Goal: Transaction & Acquisition: Book appointment/travel/reservation

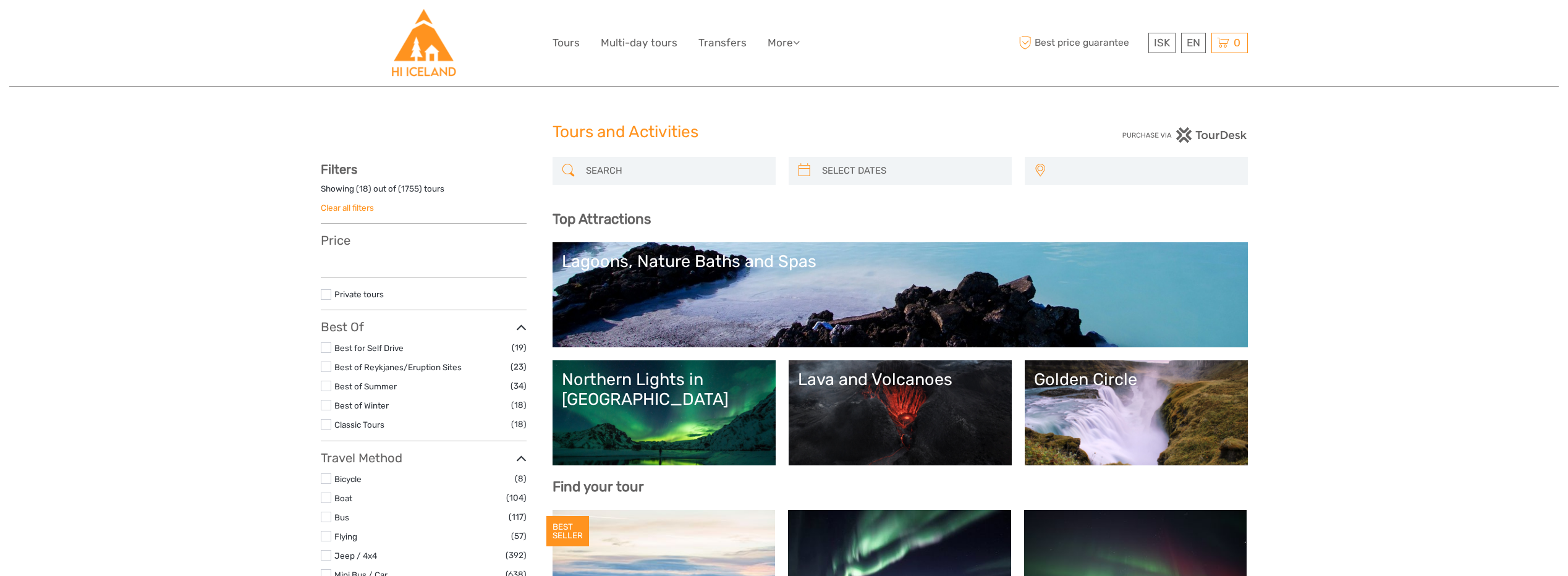
select select
click at [641, 399] on link "Northern Lights in Iceland" at bounding box center [663, 412] width 204 height 86
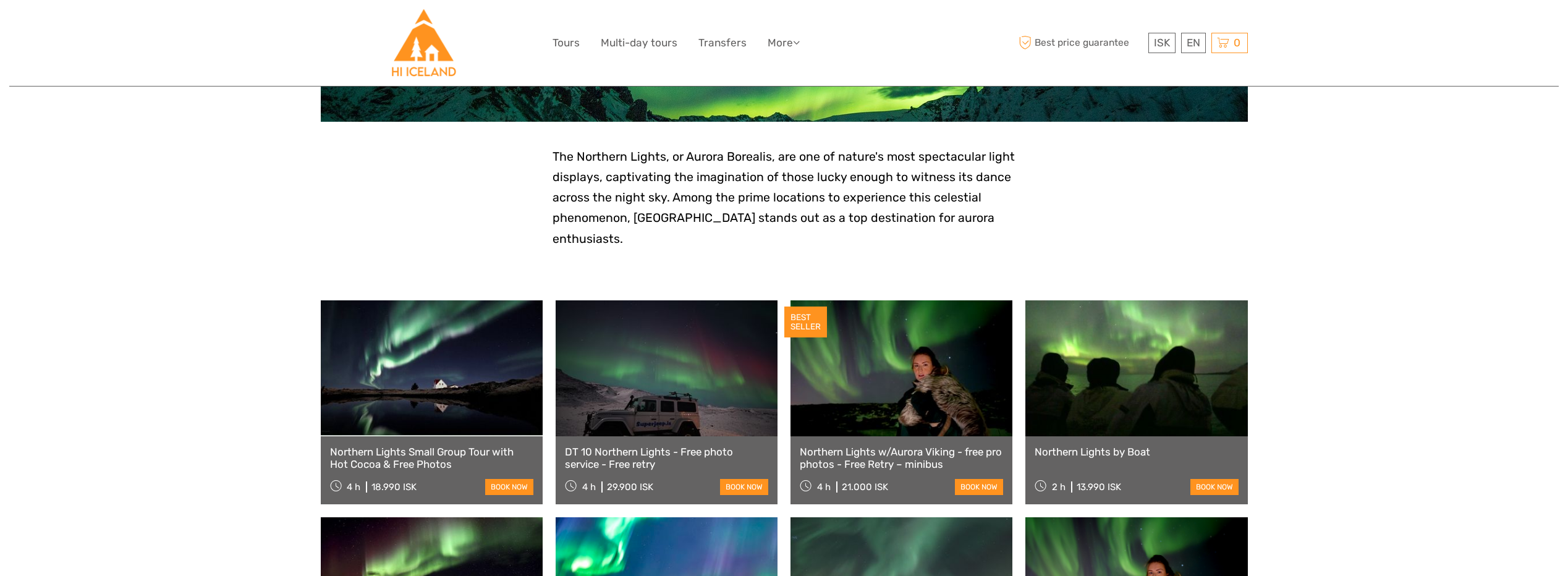
scroll to position [247, 0]
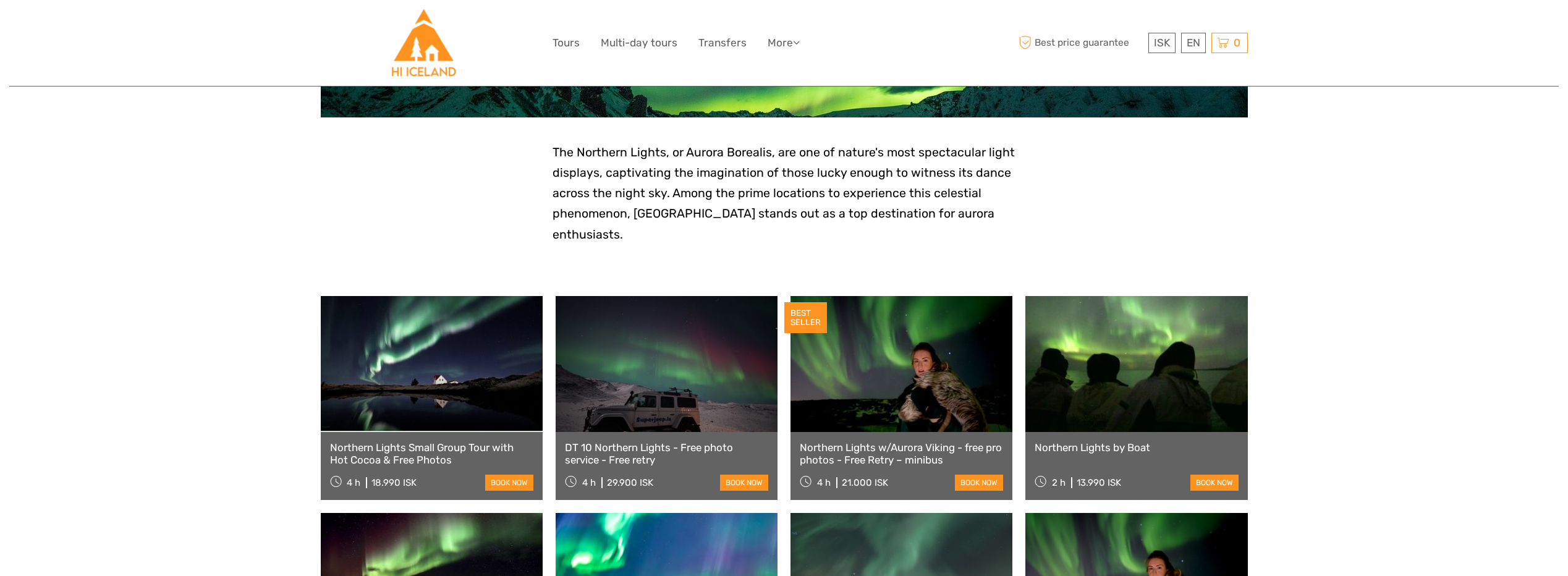
click at [898, 363] on link at bounding box center [901, 363] width 222 height 136
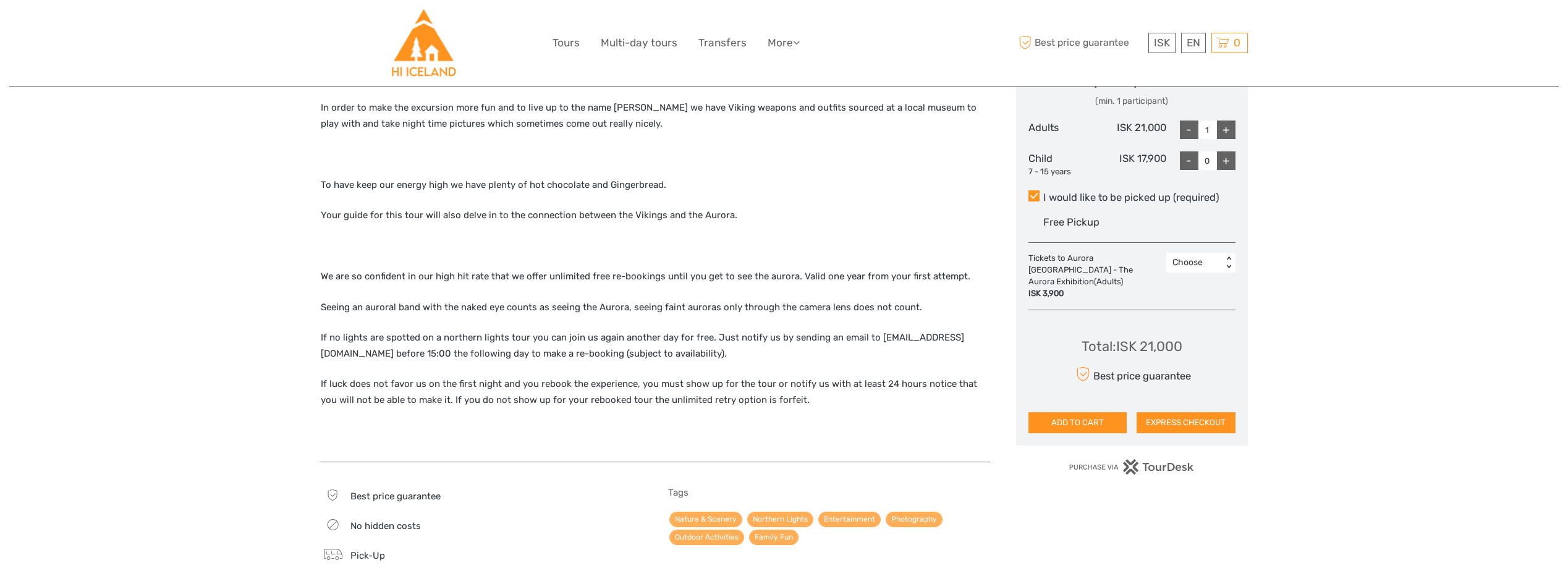
scroll to position [617, 0]
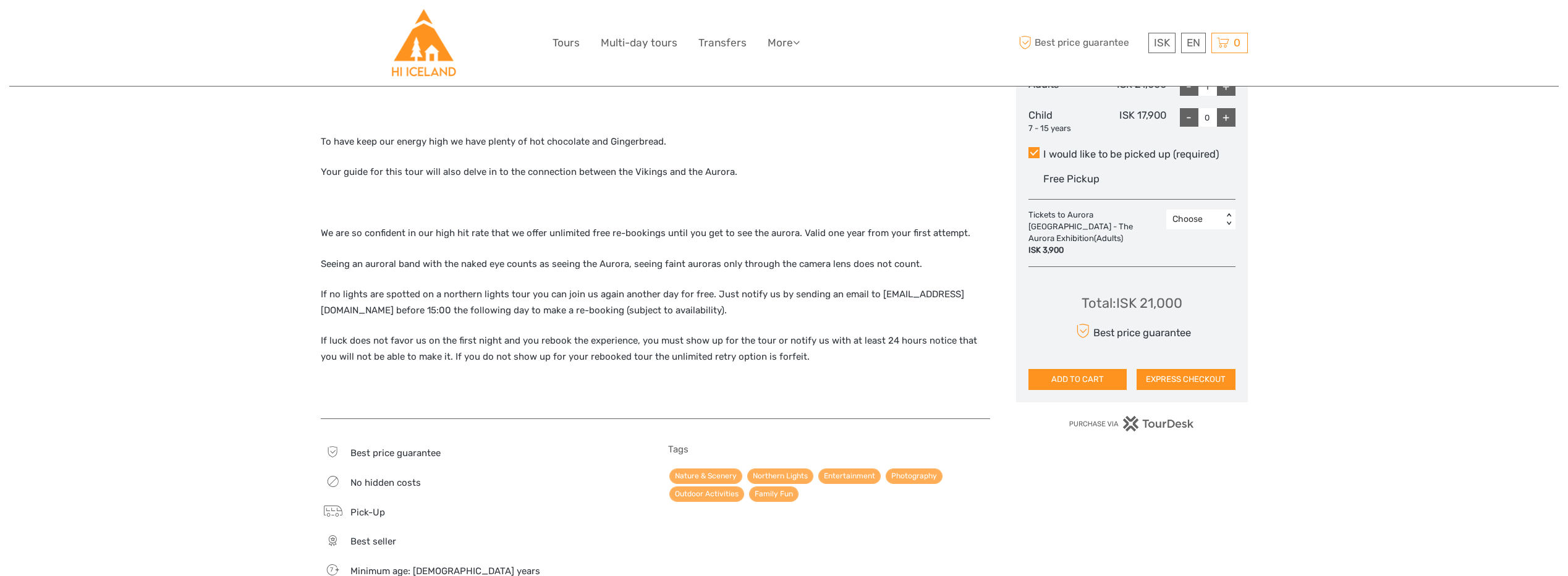
click at [1194, 217] on div "Choose" at bounding box center [1194, 219] width 44 height 12
click at [1105, 373] on button "ADD TO CART" at bounding box center [1078, 379] width 99 height 21
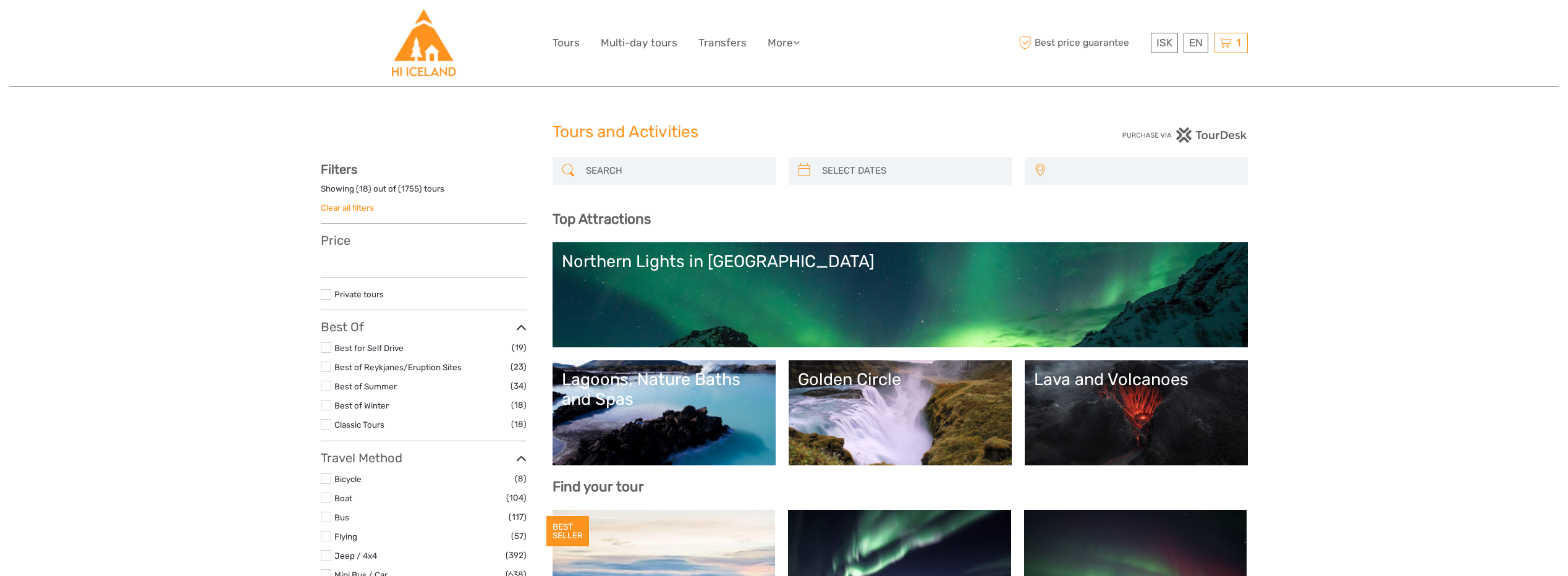
select select
click at [1230, 42] on icon at bounding box center [1226, 43] width 12 height 16
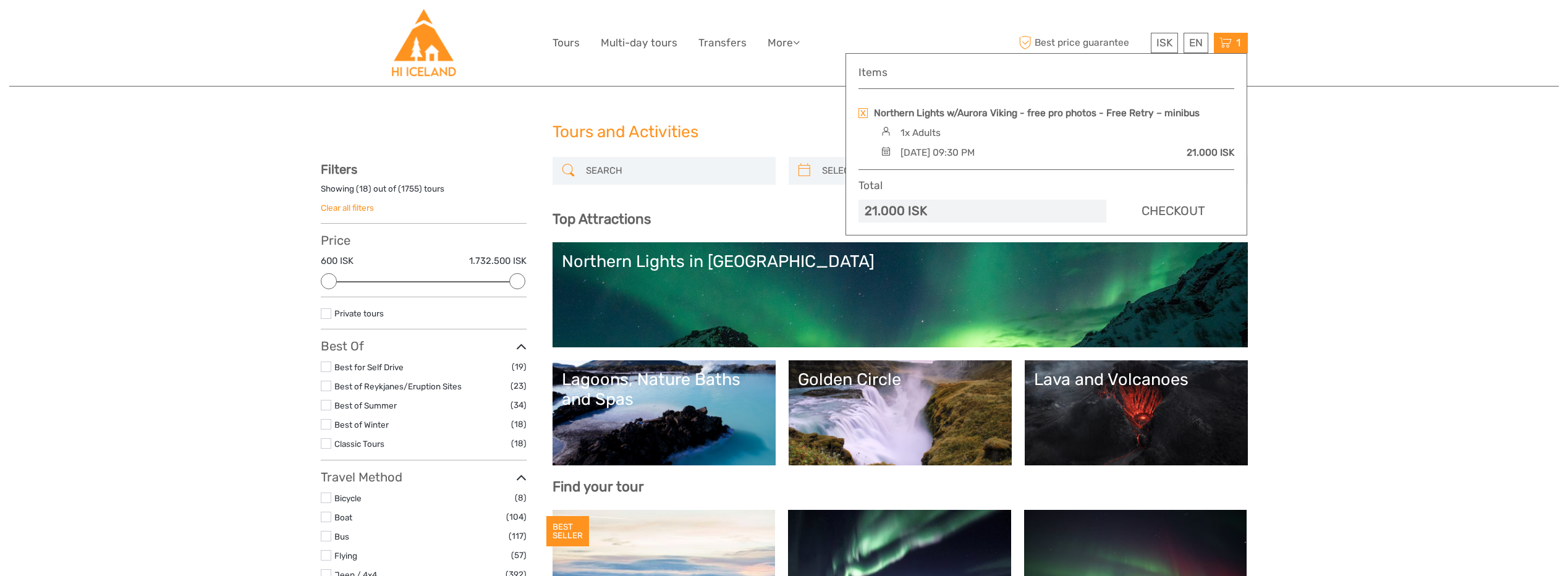
click at [1167, 215] on link "Checkout" at bounding box center [1173, 211] width 121 height 23
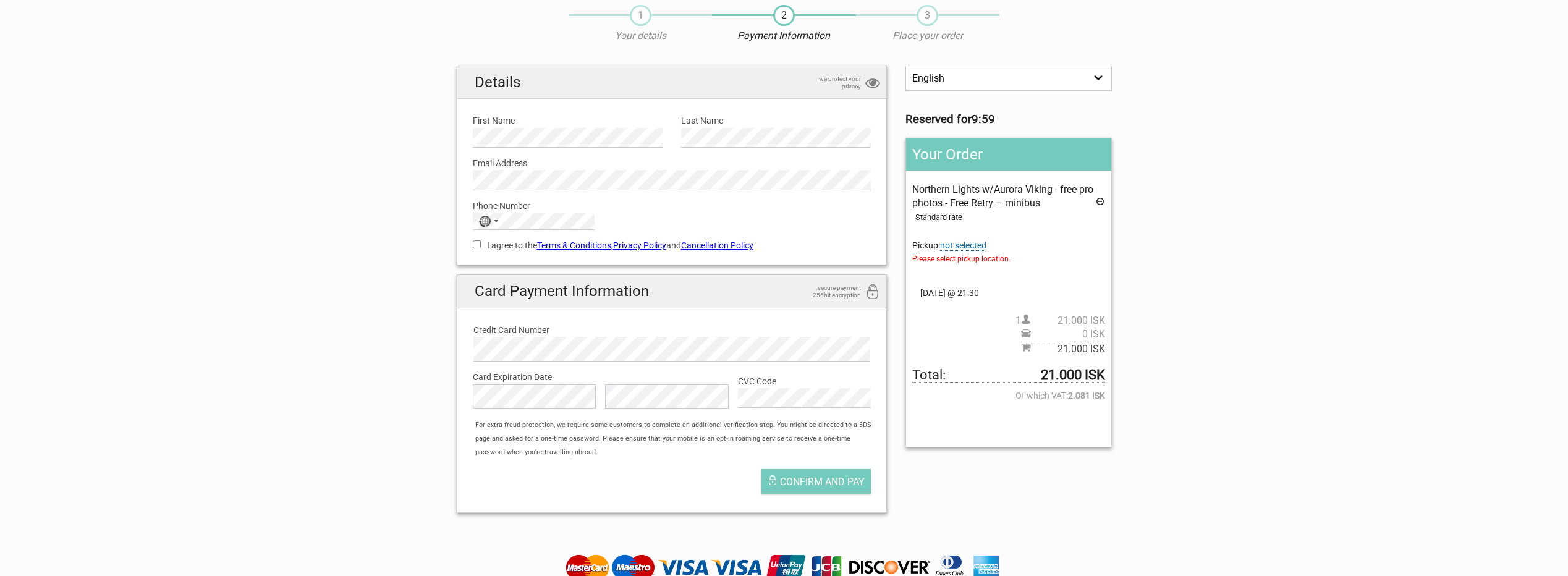
click at [967, 248] on span "not selected" at bounding box center [963, 245] width 47 height 11
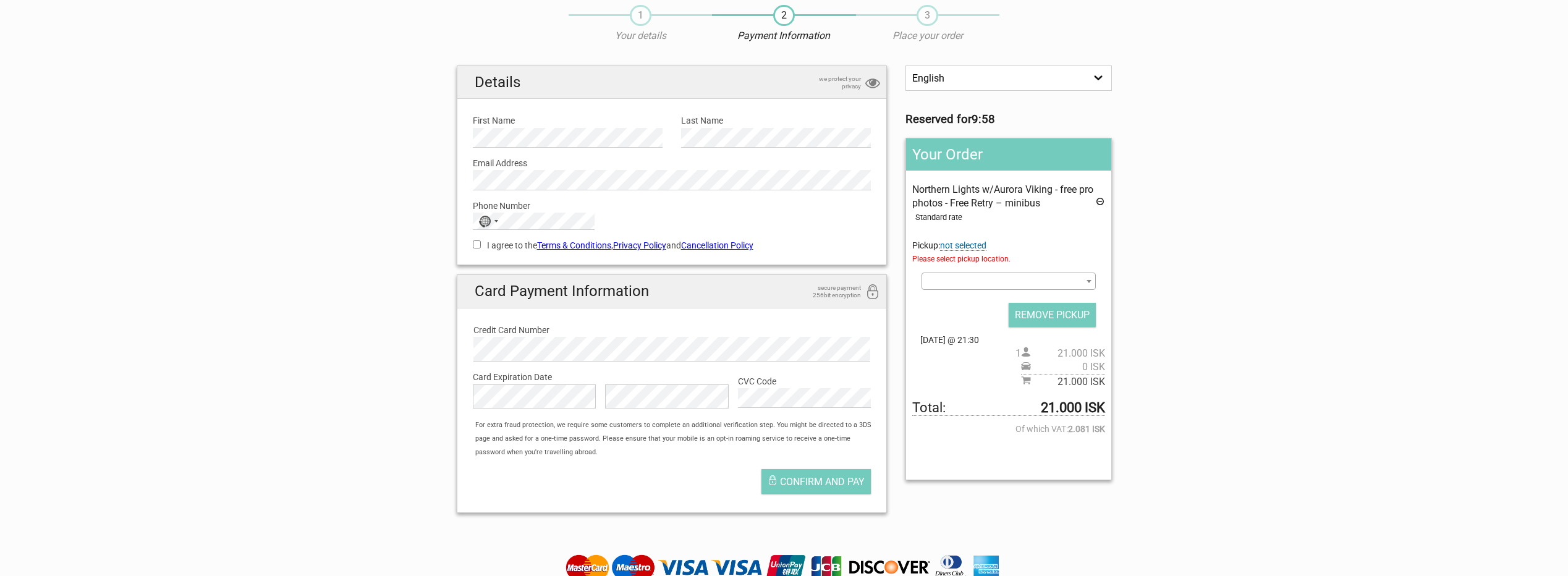
click at [965, 280] on span at bounding box center [1007, 281] width 173 height 18
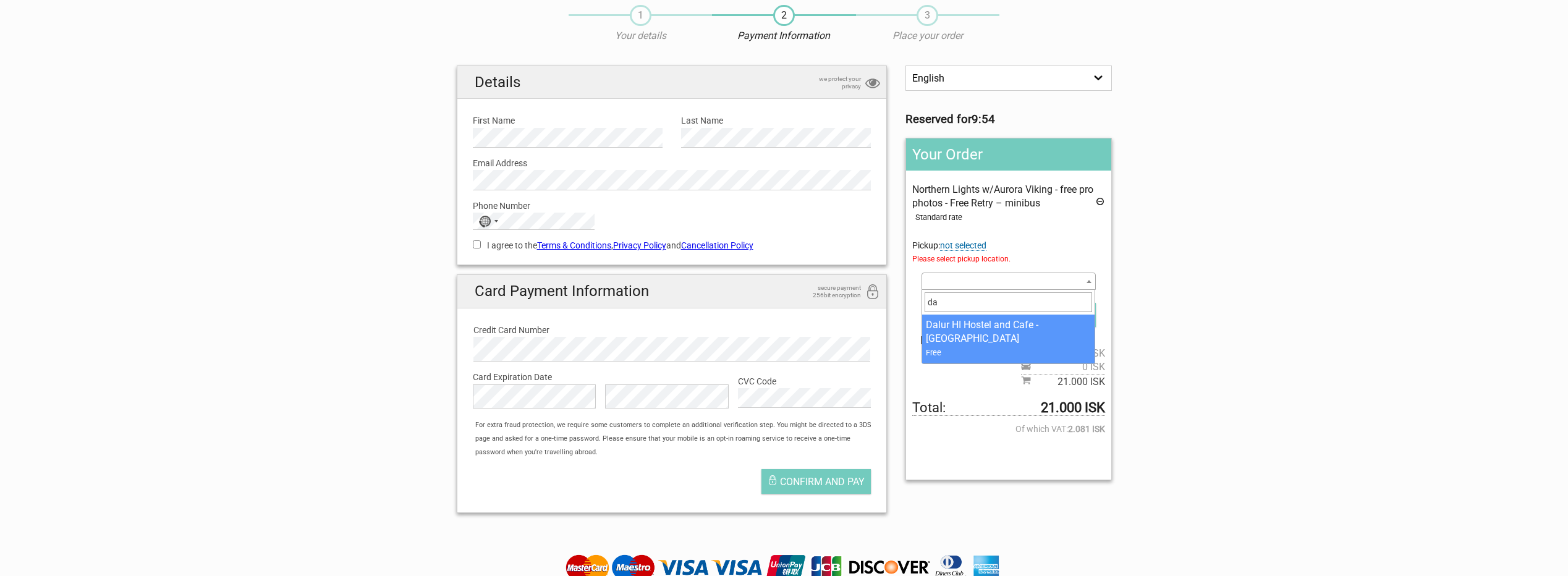
type input "da"
select select "21275"
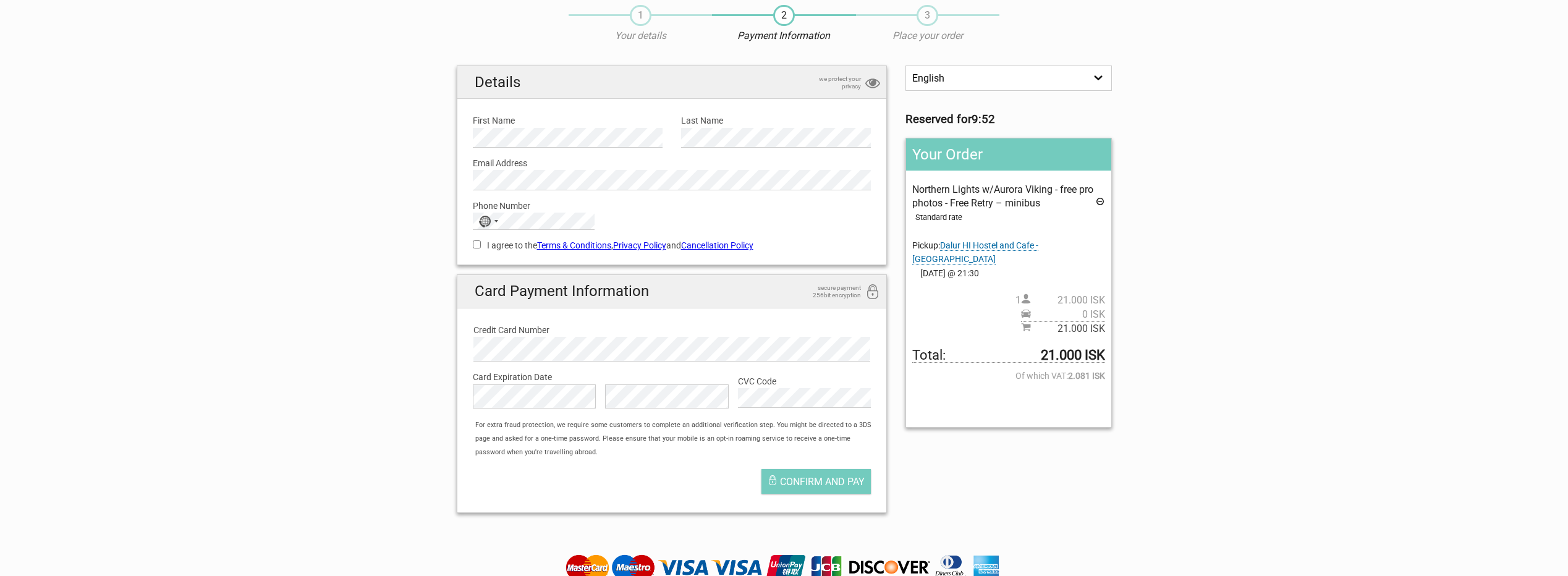
drag, startPoint x: 927, startPoint y: 254, endPoint x: 971, endPoint y: 254, distance: 44.0
click at [969, 266] on span "[DATE] @ 21:30" at bounding box center [1008, 273] width 192 height 13
click at [971, 266] on span "[DATE] @ 21:30" at bounding box center [1008, 273] width 192 height 13
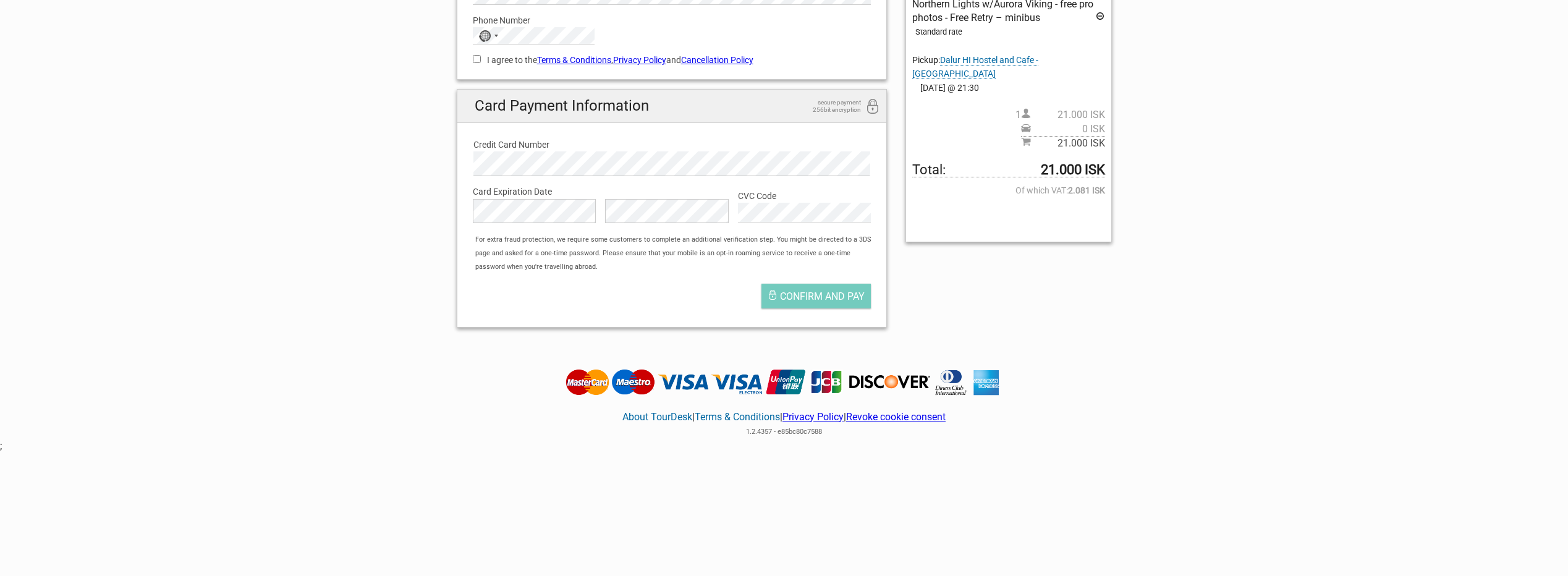
scroll to position [123, 0]
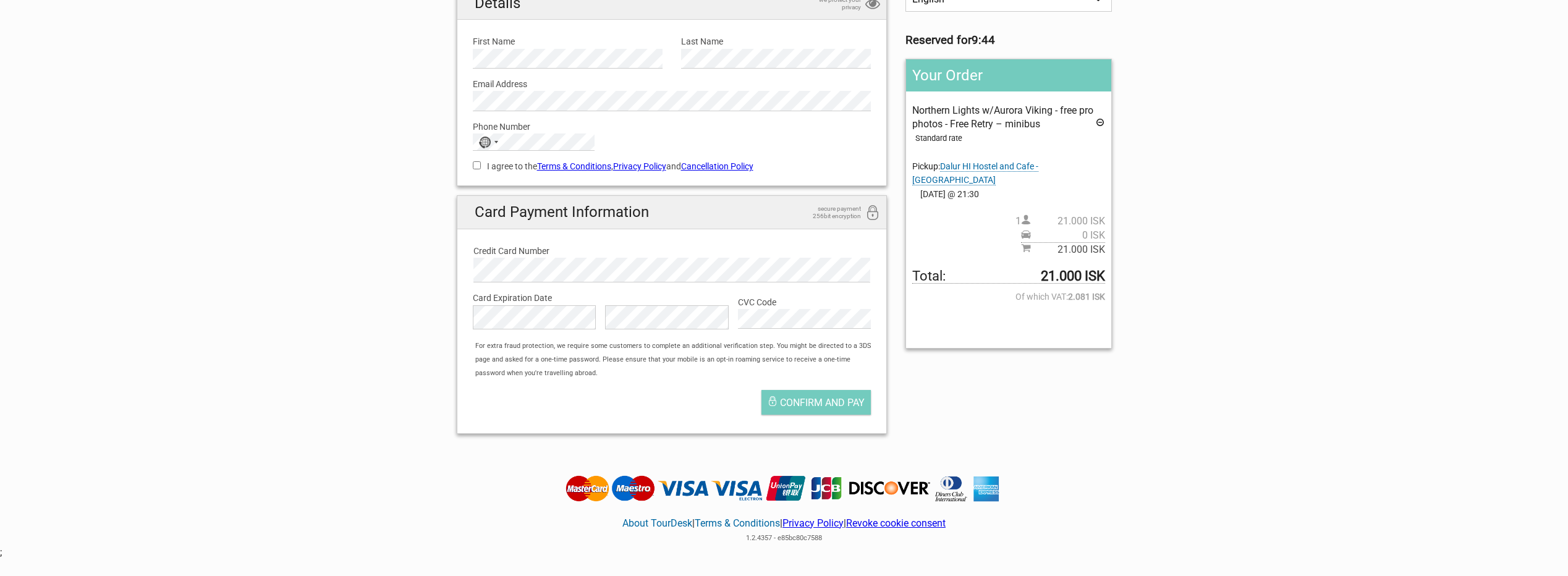
click at [1100, 119] on icon at bounding box center [1100, 123] width 10 height 13
